Goal: Transaction & Acquisition: Subscribe to service/newsletter

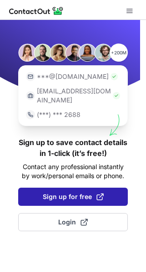
click at [108, 194] on button "Sign up for free" at bounding box center [72, 197] width 109 height 18
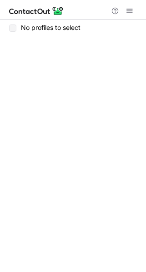
click at [134, 5] on div at bounding box center [122, 10] width 29 height 11
click at [131, 8] on span at bounding box center [129, 10] width 7 height 7
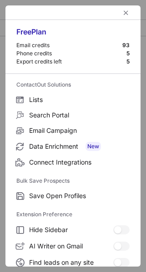
scroll to position [105, 0]
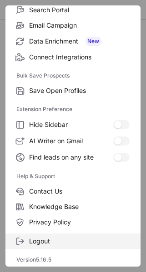
click at [75, 234] on label "Logout" at bounding box center [72, 241] width 135 height 15
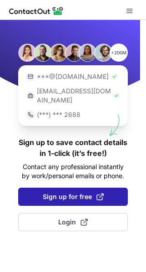
click at [88, 192] on span "Sign up for free" at bounding box center [73, 196] width 61 height 9
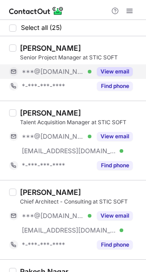
click at [118, 74] on button "View email" at bounding box center [115, 71] width 36 height 9
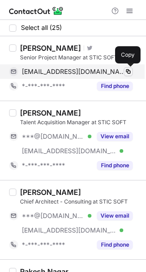
click at [128, 71] on span at bounding box center [127, 71] width 7 height 7
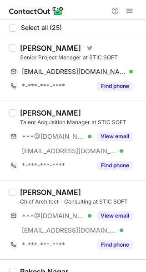
click at [39, 49] on div "Sreekanth P." at bounding box center [50, 48] width 61 height 9
copy div "Sreekanth"
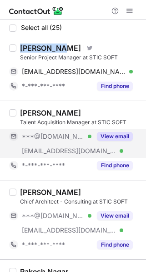
click at [120, 138] on button "View email" at bounding box center [115, 136] width 36 height 9
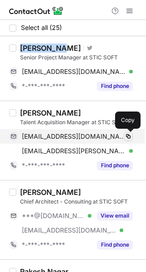
click at [129, 136] on span at bounding box center [127, 136] width 7 height 7
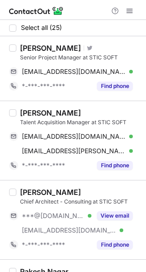
click at [34, 111] on div "Kalyan Veernala" at bounding box center [50, 112] width 61 height 9
copy div "Kalyan"
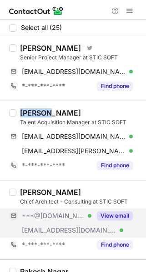
click at [125, 211] on button "View email" at bounding box center [115, 215] width 36 height 9
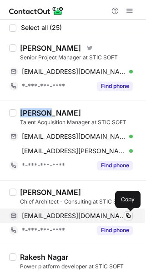
click at [131, 211] on button at bounding box center [127, 215] width 9 height 9
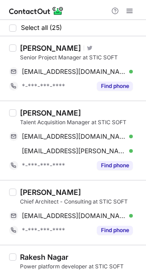
click at [44, 189] on div "AnjaniKumar Bommuluri" at bounding box center [50, 192] width 61 height 9
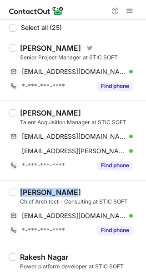
click at [44, 189] on div "AnjaniKumar Bommuluri" at bounding box center [50, 192] width 61 height 9
copy div "AnjaniKumar"
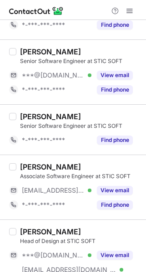
scroll to position [339, 0]
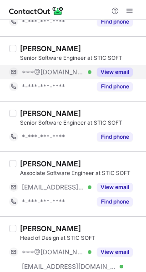
click at [121, 69] on button "View email" at bounding box center [115, 72] width 36 height 9
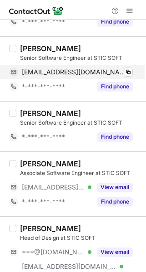
click at [131, 67] on div "mvsudharshan012@gmail.com Verified Copy" at bounding box center [70, 72] width 123 height 15
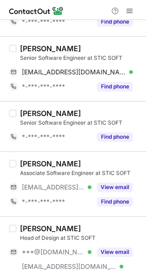
click at [44, 46] on div "Sudharshan Reddy" at bounding box center [50, 48] width 61 height 9
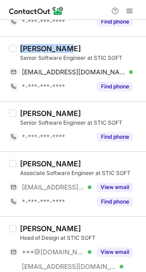
click at [44, 46] on div "Sudharshan Reddy" at bounding box center [50, 48] width 61 height 9
copy div "Sudharshan"
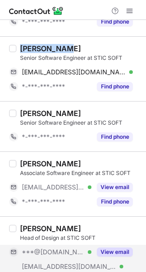
click at [116, 252] on button "View email" at bounding box center [115, 252] width 36 height 9
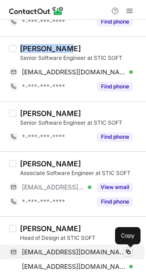
click at [128, 255] on span at bounding box center [127, 252] width 7 height 7
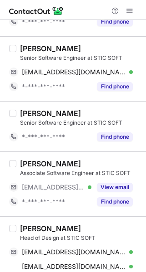
click at [46, 229] on div "Sumanth Dullur" at bounding box center [50, 228] width 61 height 9
copy div "Sumanth"
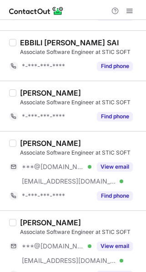
scroll to position [817, 0]
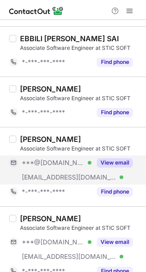
click at [113, 165] on button "View email" at bounding box center [115, 162] width 36 height 9
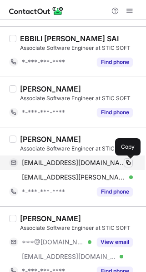
click at [129, 163] on span at bounding box center [127, 162] width 7 height 7
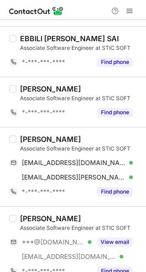
click at [32, 141] on div "Divya Karri" at bounding box center [50, 139] width 61 height 9
copy div "Divya"
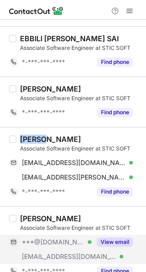
click at [124, 242] on button "View email" at bounding box center [115, 242] width 36 height 9
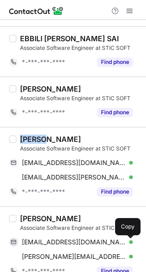
click at [124, 242] on span at bounding box center [127, 242] width 7 height 7
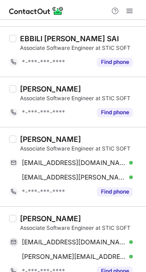
click at [33, 216] on div "Subinay Pal" at bounding box center [50, 218] width 61 height 9
copy div "Subinay"
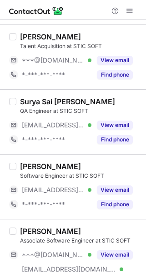
scroll to position [1090, 0]
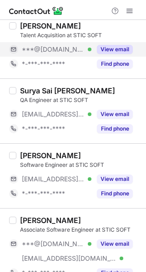
click at [110, 51] on button "View email" at bounding box center [115, 49] width 36 height 9
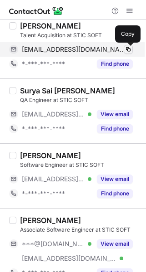
click at [128, 51] on span at bounding box center [127, 49] width 7 height 7
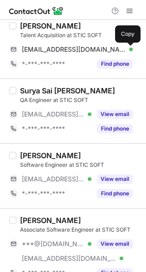
click at [39, 29] on div "Machiraju Ashish" at bounding box center [50, 25] width 61 height 9
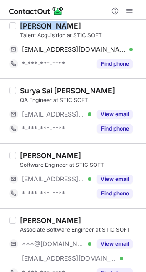
click at [39, 29] on div "Machiraju Ashish" at bounding box center [50, 25] width 61 height 9
copy div "Machiraju"
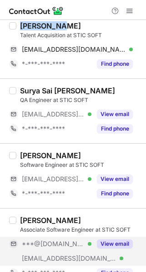
click at [123, 245] on button "View email" at bounding box center [115, 244] width 36 height 9
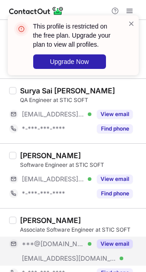
click at [123, 245] on button "View email" at bounding box center [115, 244] width 36 height 9
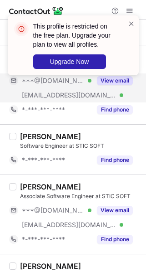
scroll to position [1260, 0]
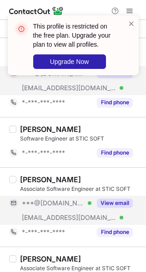
click at [131, 204] on button "View email" at bounding box center [115, 203] width 36 height 9
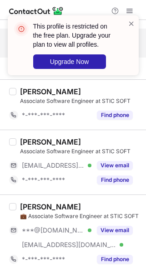
scroll to position [1431, 0]
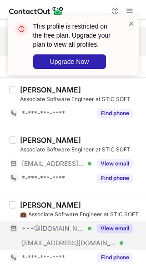
click at [123, 227] on button "View email" at bounding box center [115, 228] width 36 height 9
click at [131, 24] on span at bounding box center [131, 23] width 7 height 9
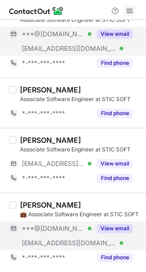
click at [129, 15] on span at bounding box center [129, 10] width 7 height 7
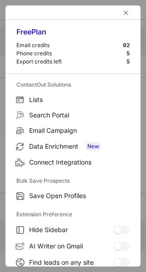
scroll to position [105, 0]
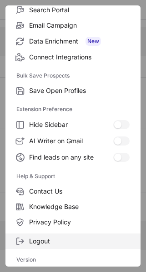
click at [69, 241] on span "Logout" at bounding box center [79, 241] width 100 height 8
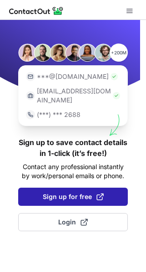
click at [80, 192] on span "Sign up for free" at bounding box center [73, 196] width 61 height 9
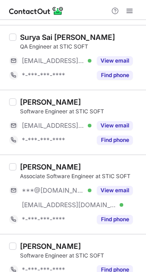
scroll to position [1139, 0]
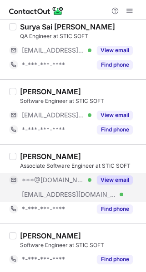
click at [123, 185] on button "View email" at bounding box center [115, 180] width 36 height 9
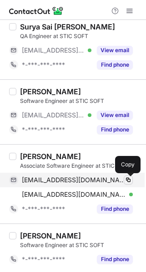
click at [128, 182] on span at bounding box center [127, 180] width 7 height 7
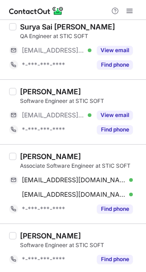
click at [38, 155] on div "Ganesh Asil" at bounding box center [50, 156] width 61 height 9
copy div "Ganesh"
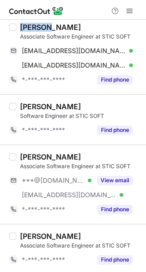
scroll to position [1280, 0]
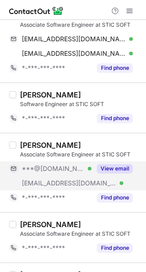
click at [120, 171] on button "View email" at bounding box center [115, 168] width 36 height 9
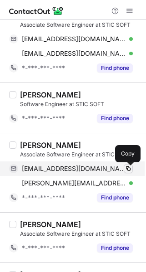
click at [131, 171] on span at bounding box center [127, 168] width 7 height 7
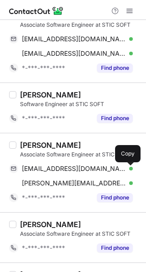
click at [36, 146] on div "Nimish Kumar" at bounding box center [50, 145] width 61 height 9
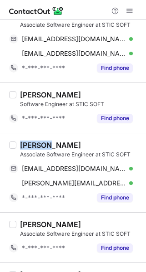
click at [36, 146] on div "Nimish Kumar" at bounding box center [50, 145] width 61 height 9
copy div "Nimish"
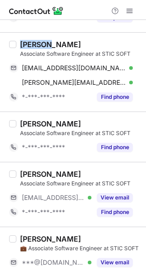
scroll to position [1416, 0]
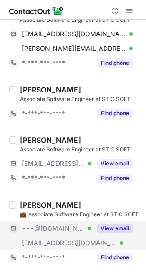
click at [121, 230] on button "View email" at bounding box center [115, 228] width 36 height 9
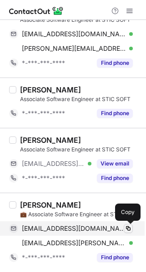
click at [130, 228] on span at bounding box center [127, 228] width 7 height 7
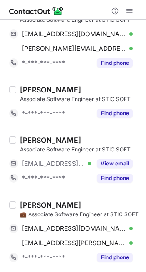
click at [40, 201] on div "Abhishek Zade" at bounding box center [50, 205] width 61 height 9
copy div "Abhishek"
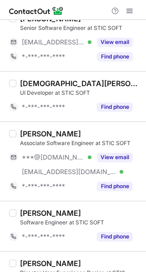
scroll to position [245, 0]
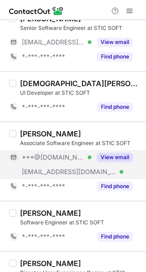
click at [120, 158] on button "View email" at bounding box center [115, 157] width 36 height 9
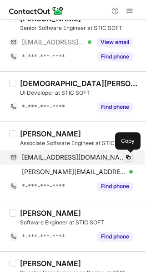
click at [128, 157] on span at bounding box center [127, 157] width 7 height 7
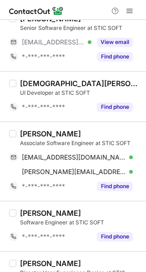
click at [39, 136] on div "Parimala Katasani" at bounding box center [50, 133] width 61 height 9
copy div "Parimala"
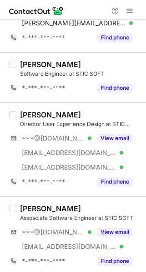
scroll to position [398, 0]
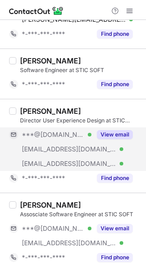
click at [117, 137] on button "View email" at bounding box center [115, 134] width 36 height 9
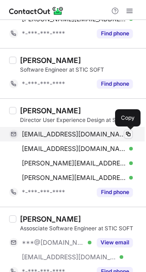
click at [125, 133] on span at bounding box center [127, 134] width 7 height 7
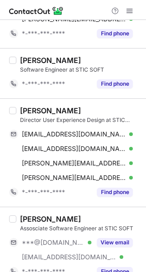
click at [38, 113] on div "Mayank Tiwari" at bounding box center [50, 110] width 61 height 9
copy div "Mayank"
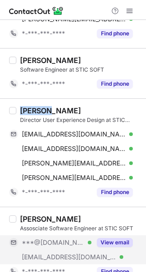
click at [124, 246] on button "View email" at bounding box center [115, 242] width 36 height 9
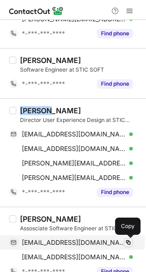
click at [126, 244] on span at bounding box center [127, 242] width 7 height 7
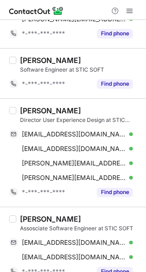
click at [36, 223] on div "Anurag Sista" at bounding box center [50, 219] width 61 height 9
copy div "Anurag"
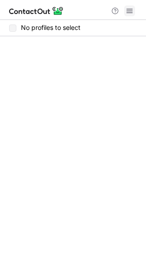
click at [133, 10] on span at bounding box center [129, 10] width 7 height 7
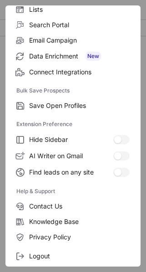
scroll to position [105, 0]
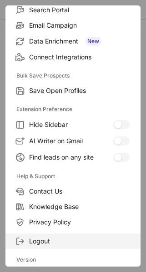
click at [90, 244] on span "Logout" at bounding box center [79, 241] width 100 height 8
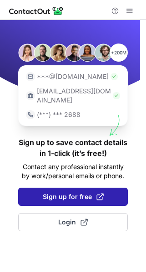
click at [106, 188] on button "Sign up for free" at bounding box center [72, 197] width 109 height 18
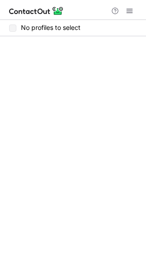
drag, startPoint x: 142, startPoint y: 162, endPoint x: 139, endPoint y: 52, distance: 110.3
click at [139, 52] on div "No profiles to select" at bounding box center [73, 146] width 146 height 252
click at [128, 7] on span at bounding box center [129, 10] width 7 height 7
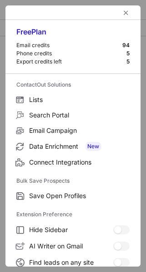
scroll to position [105, 0]
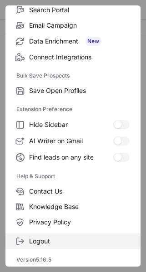
click at [89, 241] on span "Logout" at bounding box center [79, 241] width 100 height 8
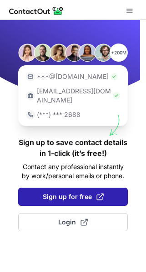
click at [116, 190] on button "Sign up for free" at bounding box center [72, 197] width 109 height 18
click at [76, 192] on span "Sign up for free" at bounding box center [73, 196] width 61 height 9
click at [90, 192] on span "Sign up for free" at bounding box center [73, 196] width 61 height 9
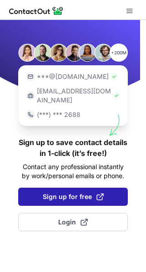
click at [97, 195] on button "Sign up for free" at bounding box center [72, 197] width 109 height 18
click at [106, 190] on button "Sign up for free" at bounding box center [72, 197] width 109 height 18
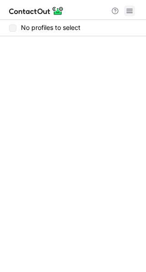
click at [133, 10] on button at bounding box center [129, 10] width 11 height 11
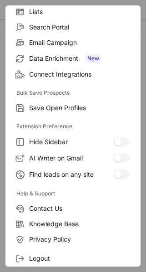
scroll to position [105, 0]
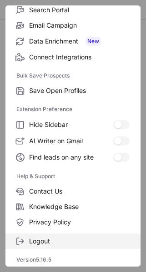
click at [78, 239] on span "Logout" at bounding box center [79, 241] width 100 height 8
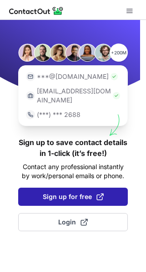
click at [98, 193] on span at bounding box center [99, 196] width 7 height 7
click at [77, 188] on button "Sign up for free" at bounding box center [72, 197] width 109 height 18
click at [83, 193] on button "Sign up for free" at bounding box center [72, 197] width 109 height 18
click at [104, 188] on button "Sign up for free" at bounding box center [72, 197] width 109 height 18
click at [85, 192] on span "Sign up for free" at bounding box center [73, 196] width 61 height 9
